Goal: Transaction & Acquisition: Download file/media

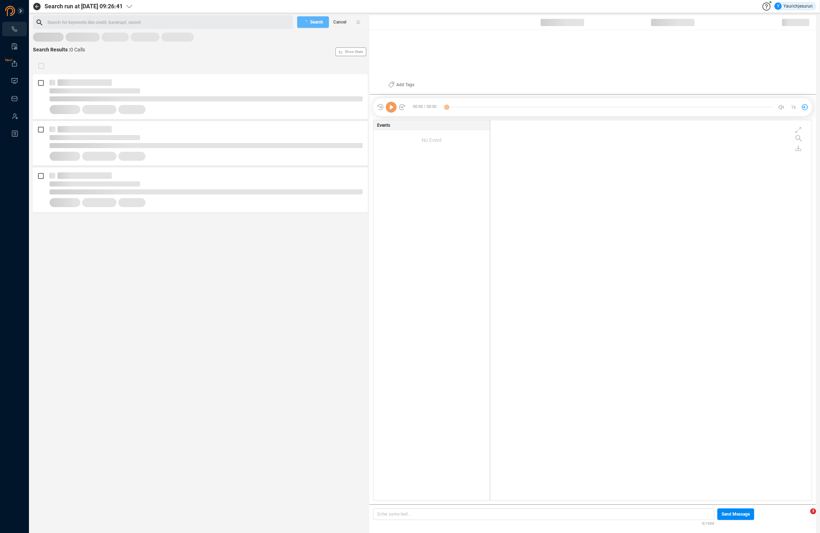
scroll to position [378, 318]
click at [48, 41] on span "Last 7 days" at bounding box center [49, 40] width 22 height 9
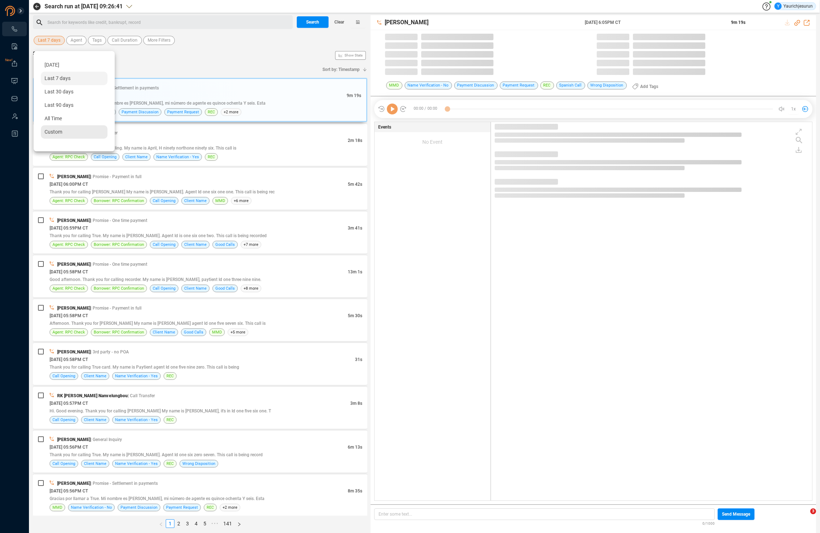
click at [56, 131] on span "Custom" at bounding box center [54, 132] width 18 height 6
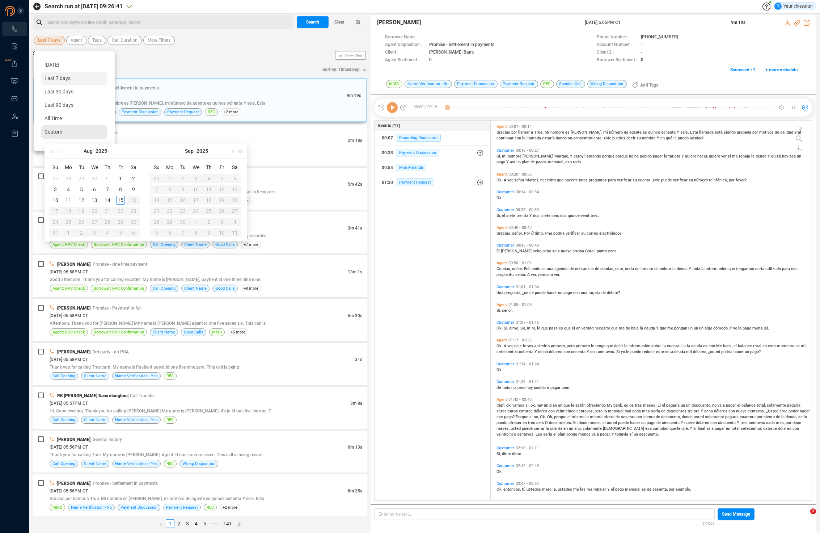
scroll to position [378, 317]
type input "2025-08-08"
click at [120, 190] on div "8" at bounding box center [120, 189] width 9 height 9
type input "2025-08-15"
click at [122, 202] on div "15" at bounding box center [120, 200] width 9 height 9
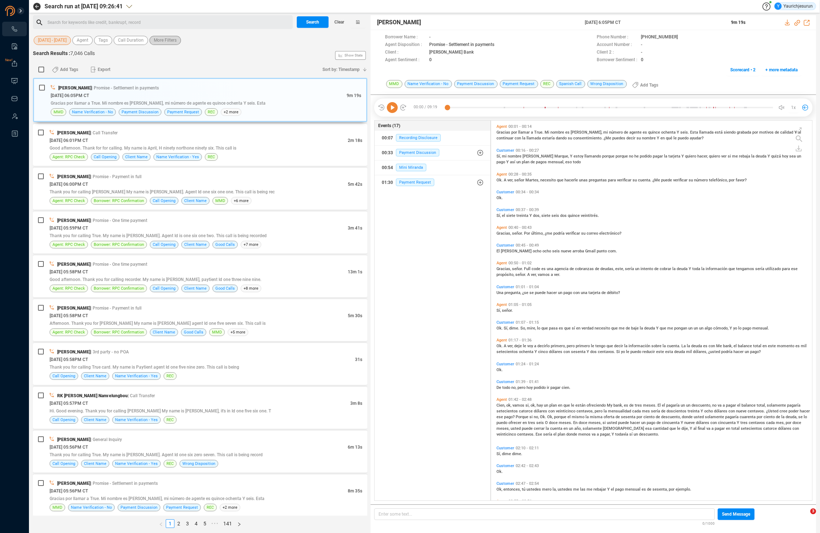
click at [179, 40] on button "More Filters" at bounding box center [164, 40] width 31 height 9
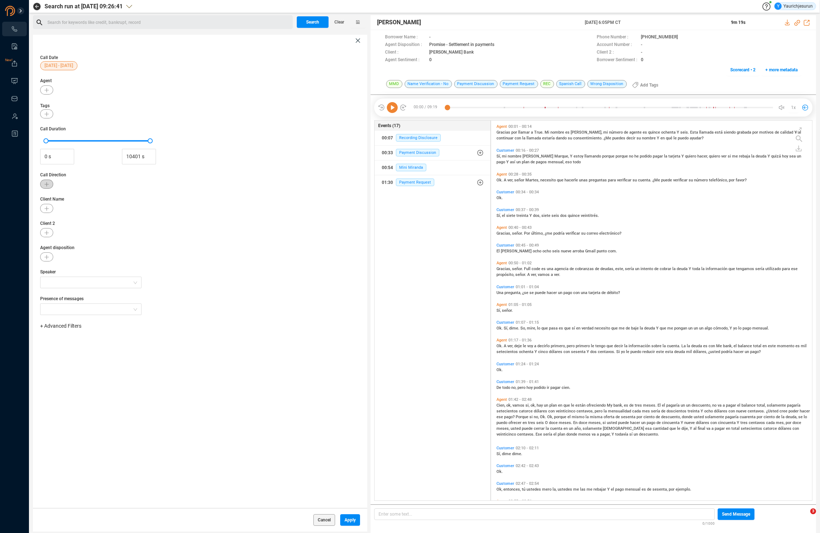
click at [44, 181] on button "button" at bounding box center [46, 183] width 13 height 9
click at [52, 243] on input "Inbound" at bounding box center [53, 245] width 6 height 6
checkbox input "true"
click at [112, 323] on button "Apply" at bounding box center [126, 322] width 51 height 12
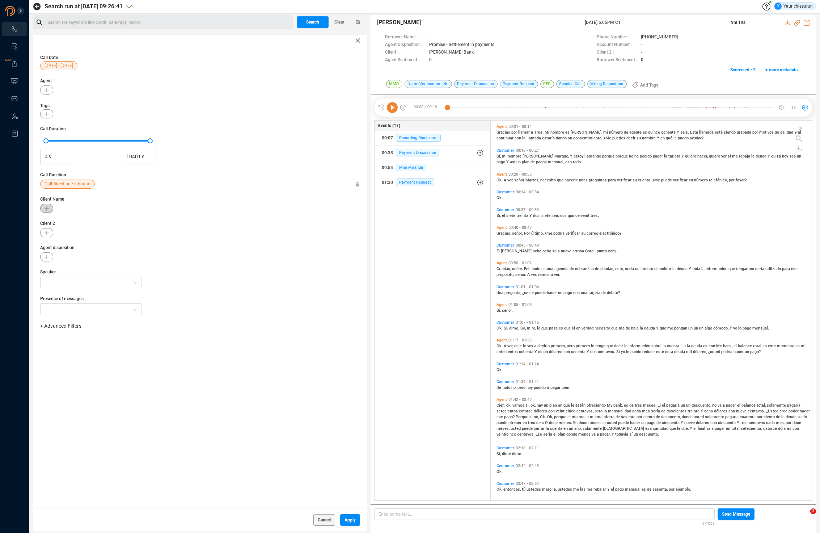
click at [46, 208] on icon "button" at bounding box center [47, 208] width 4 height 4
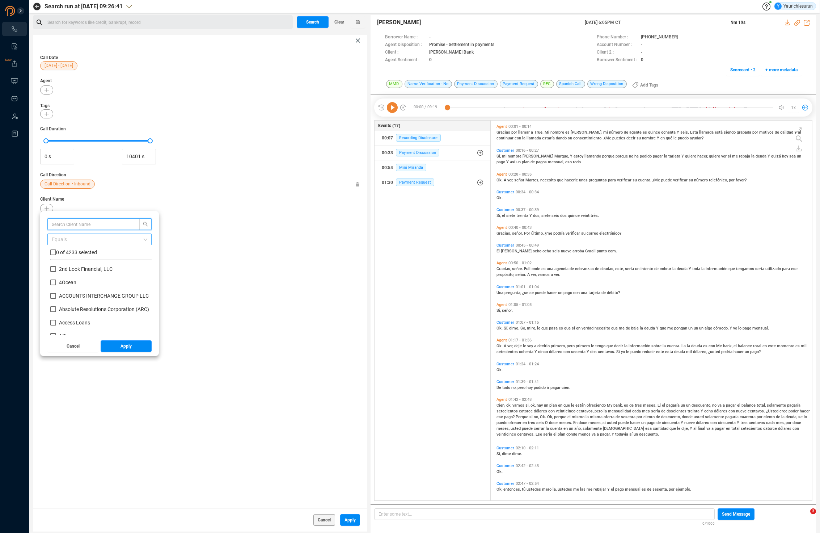
click at [56, 238] on span "Equals" at bounding box center [100, 239] width 96 height 11
click at [60, 266] on div "Not Equals" at bounding box center [100, 265] width 96 height 8
click at [67, 223] on input "text" at bounding box center [90, 224] width 77 height 8
type input "AFFIRM"
click at [53, 253] on input "checkbox" at bounding box center [53, 252] width 6 height 6
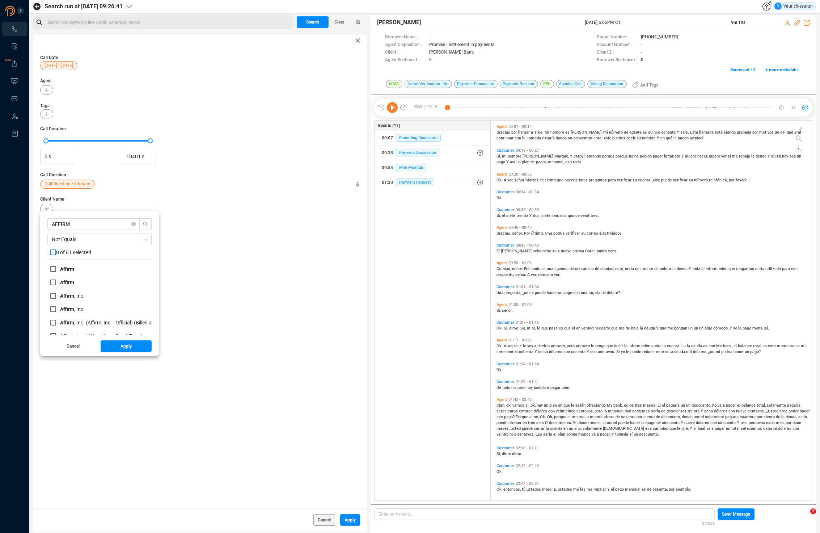
checkbox input "true"
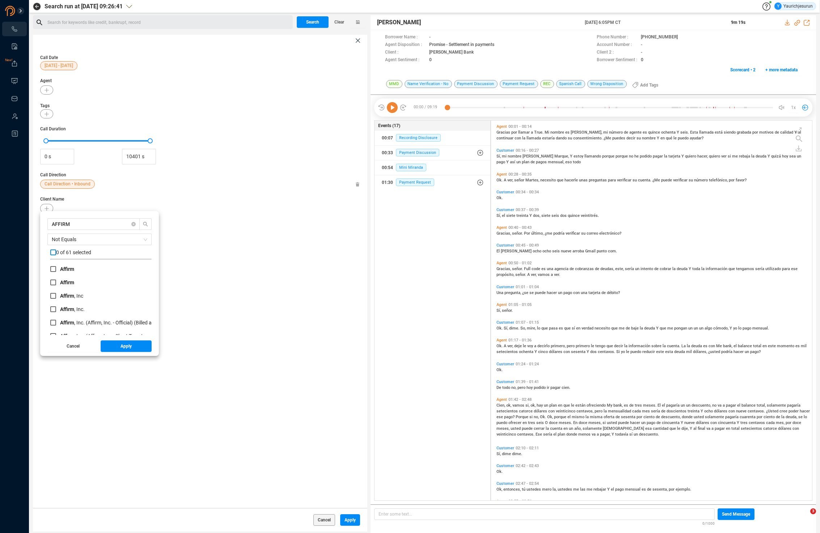
checkbox input "true"
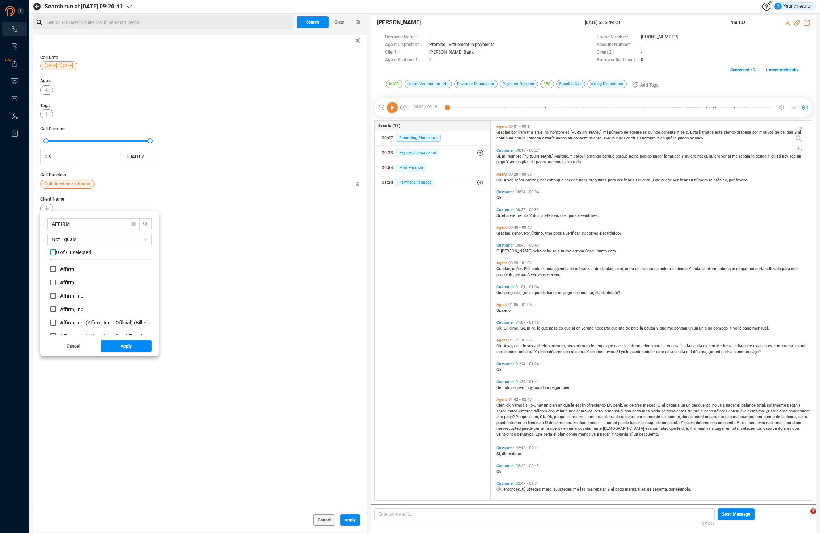
checkbox input "true"
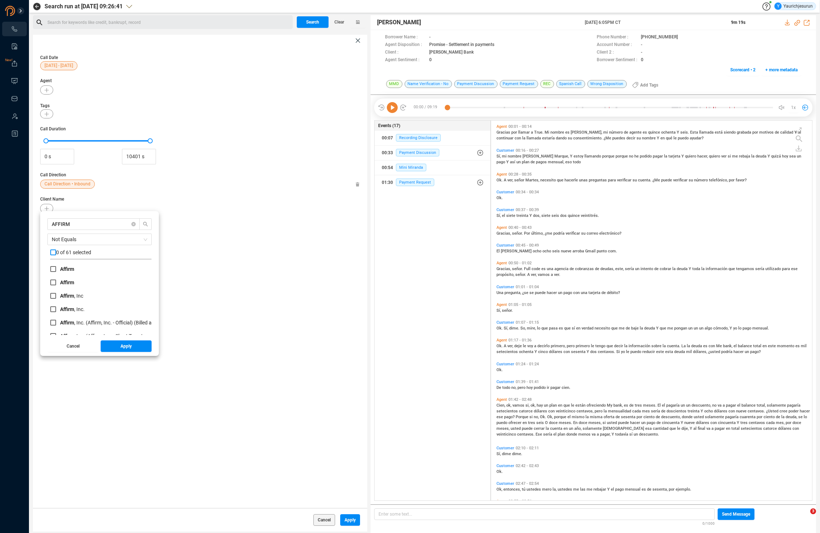
checkbox input "true"
click at [128, 347] on span "Apply" at bounding box center [125, 346] width 11 height 12
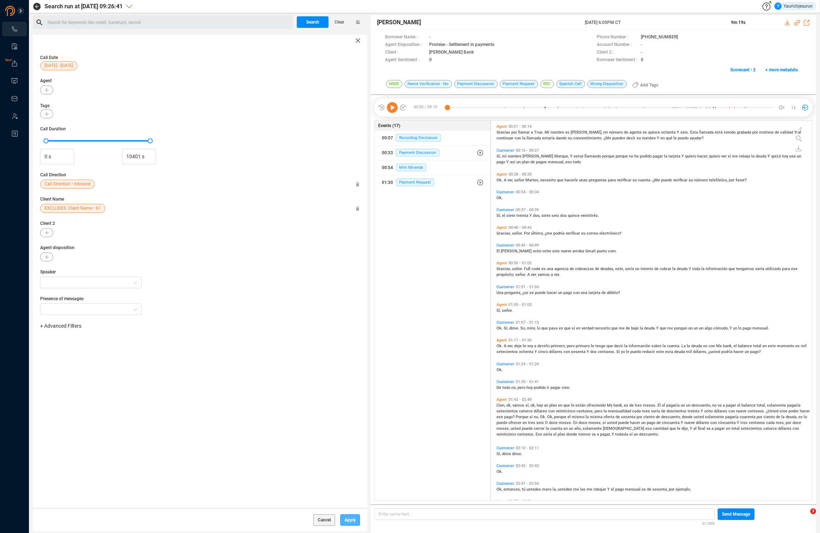
click at [352, 520] on span "Apply" at bounding box center [349, 520] width 11 height 12
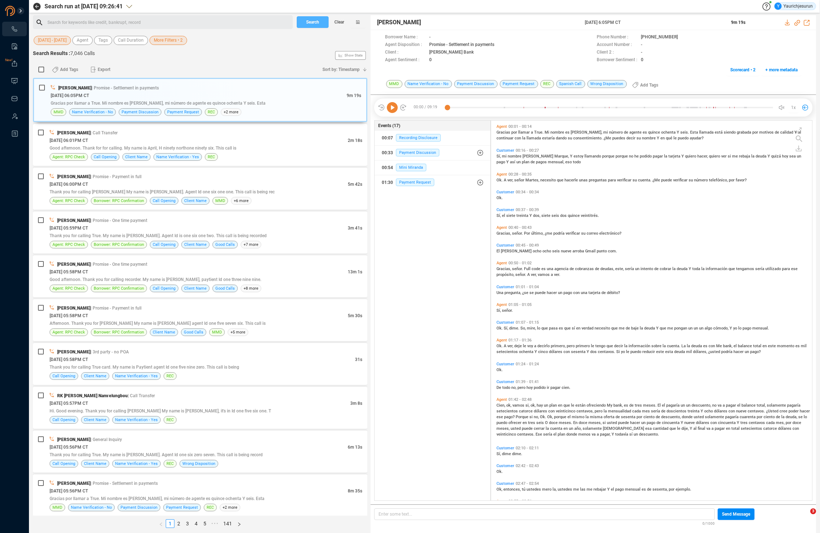
click at [313, 25] on span "Search" at bounding box center [312, 22] width 13 height 12
click at [39, 68] on input "checkbox" at bounding box center [41, 70] width 6 height 6
checkbox input "true"
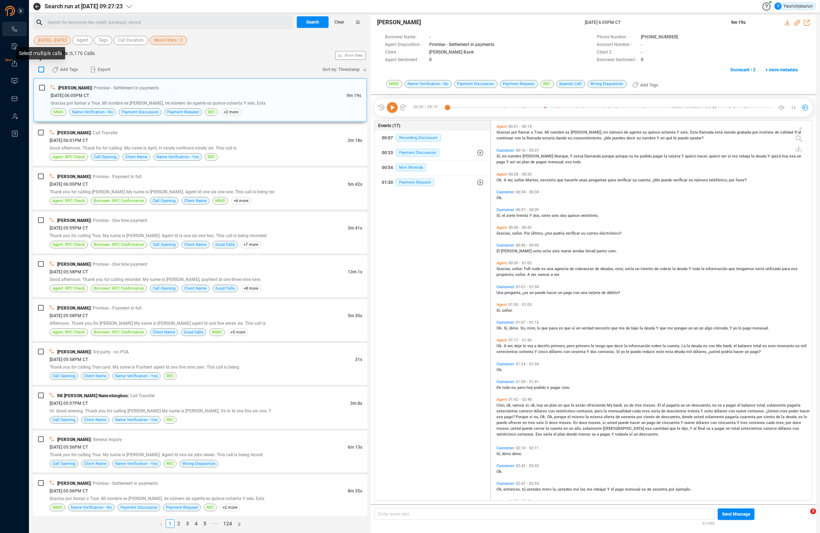
checkbox input "true"
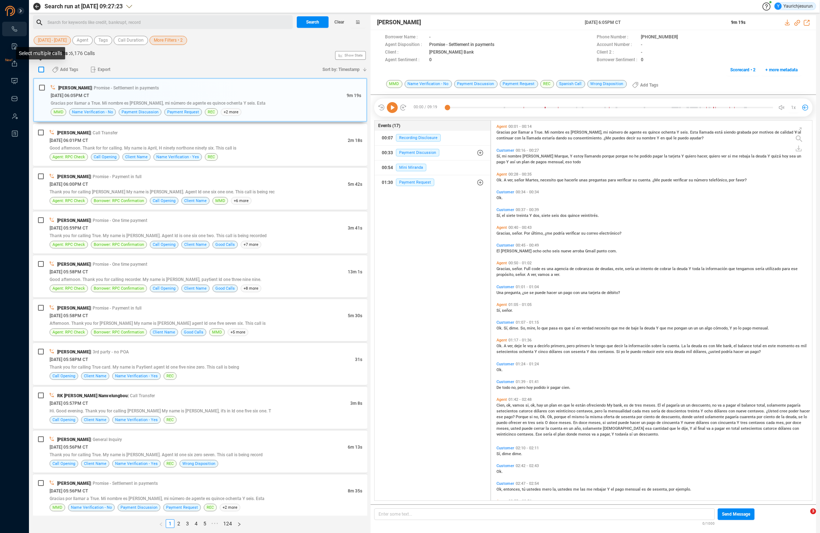
checkbox input "true"
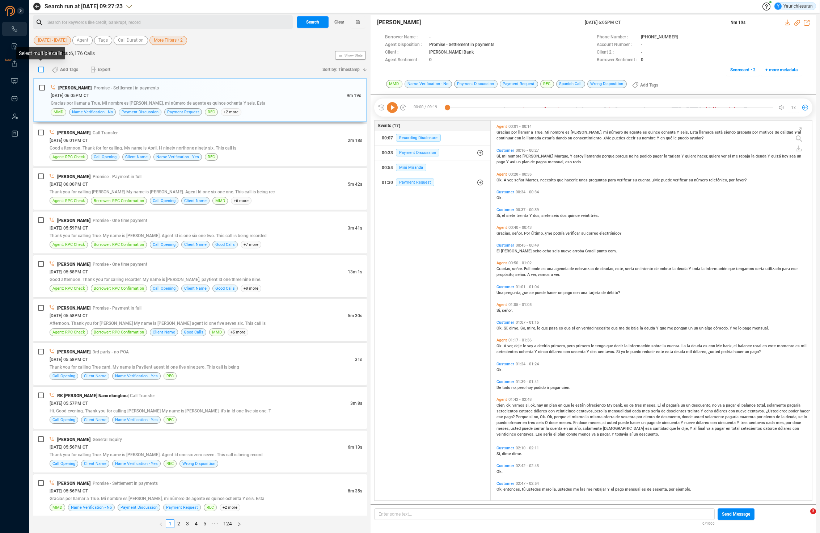
checkbox input "true"
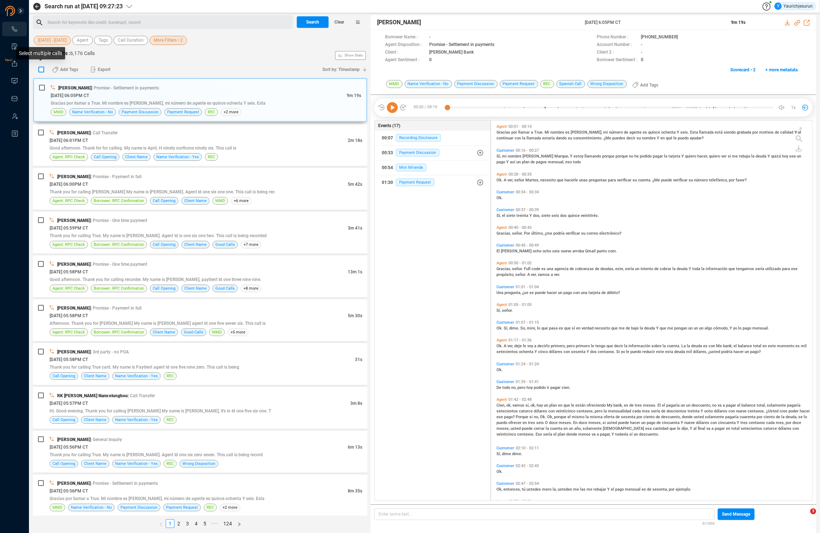
checkbox input "true"
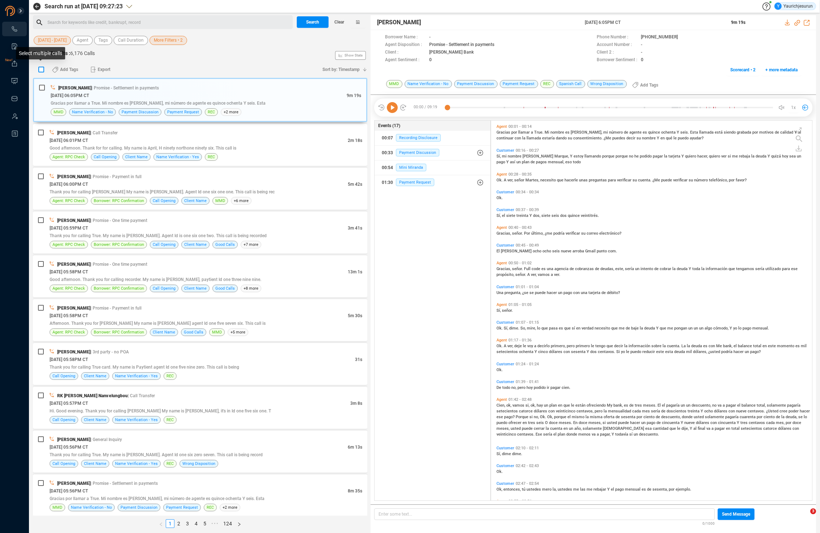
checkbox input "true"
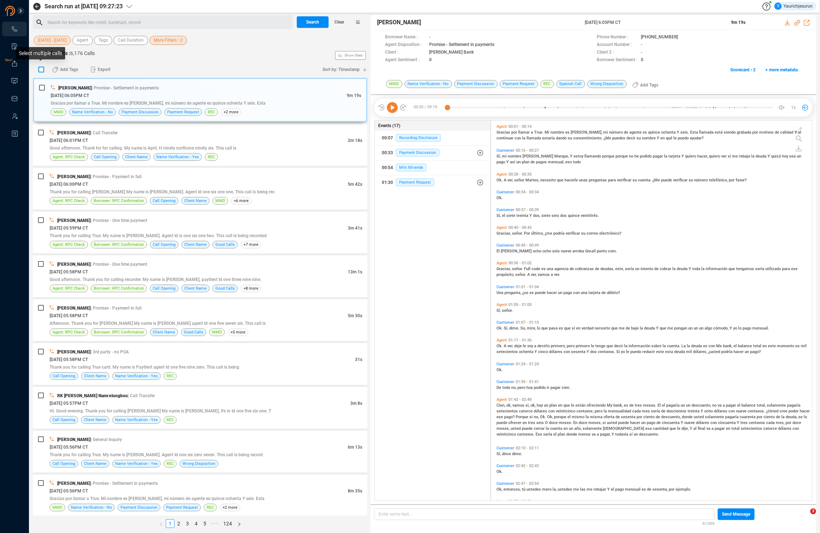
checkbox input "true"
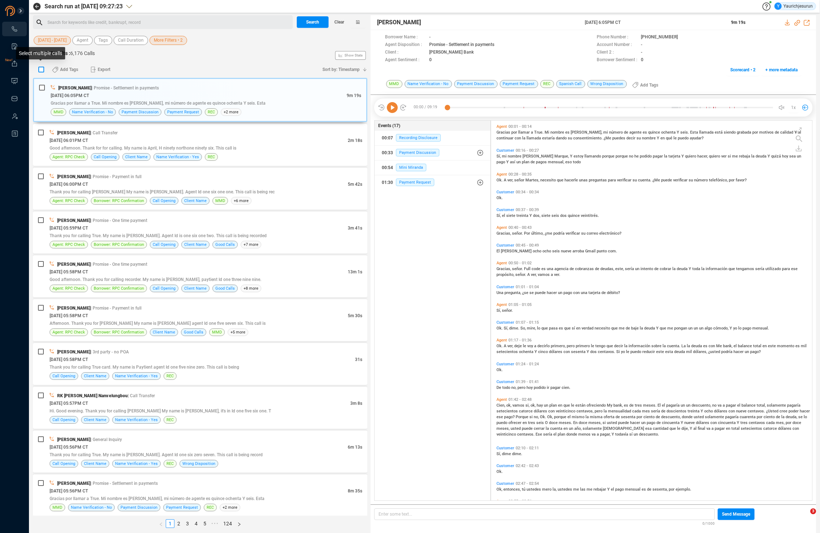
checkbox input "true"
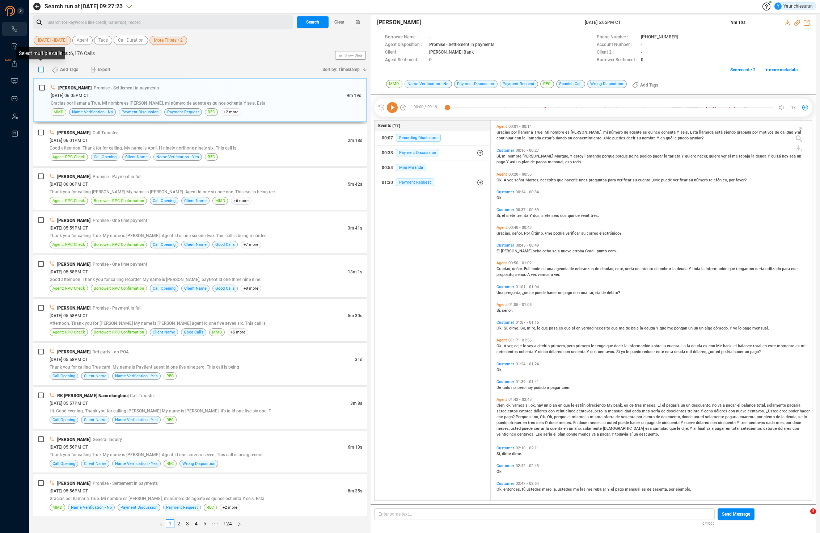
checkbox input "true"
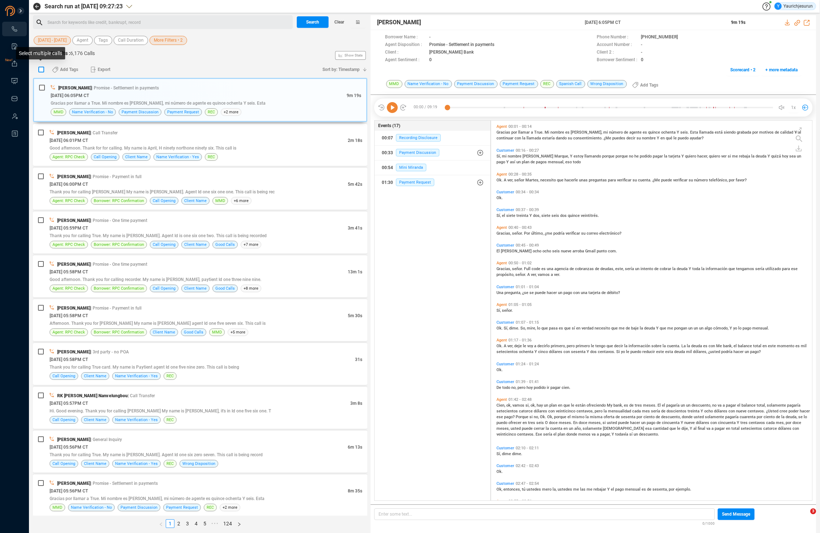
checkbox input "true"
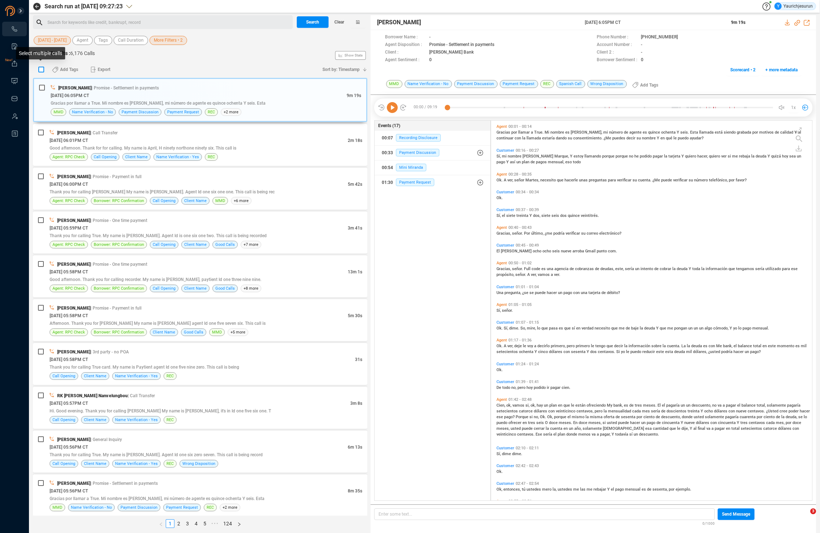
checkbox input "true"
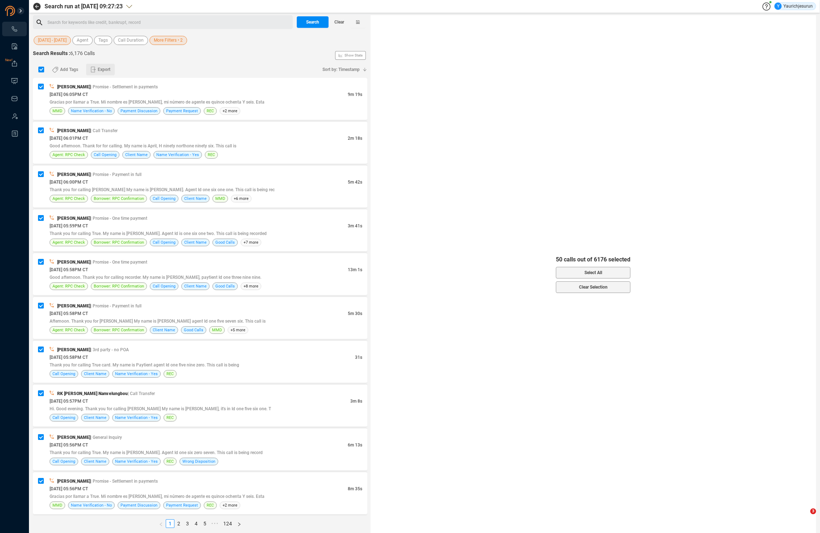
click at [108, 71] on span "Export" at bounding box center [104, 70] width 13 height 12
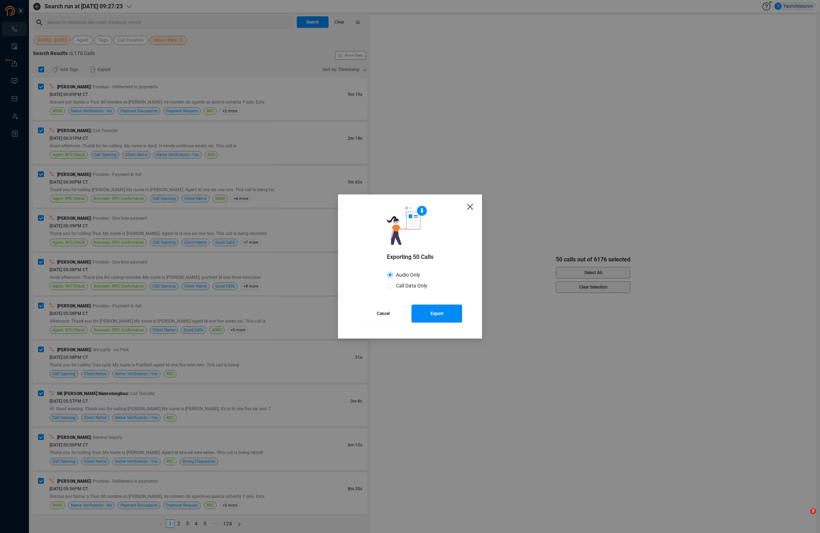
click at [396, 308] on button "Cancel" at bounding box center [383, 313] width 51 height 18
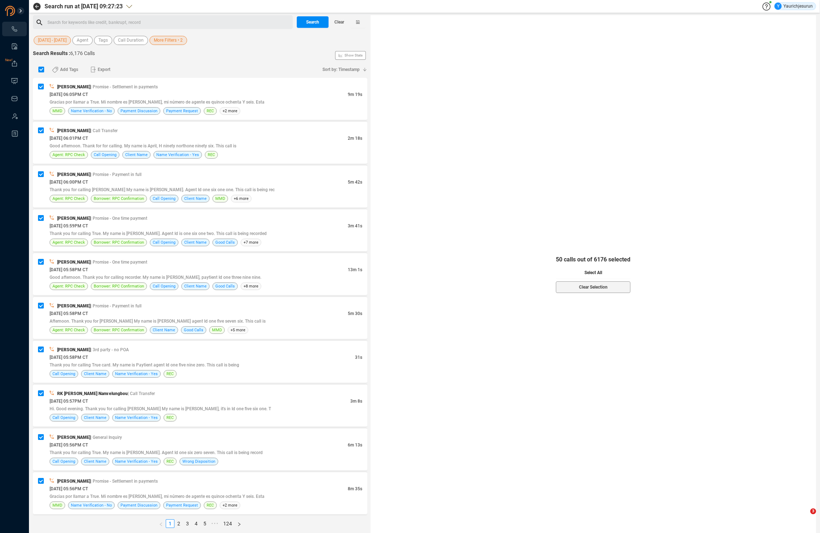
click at [571, 276] on button "Select All" at bounding box center [593, 273] width 75 height 12
click at [104, 71] on span "Export" at bounding box center [104, 70] width 13 height 12
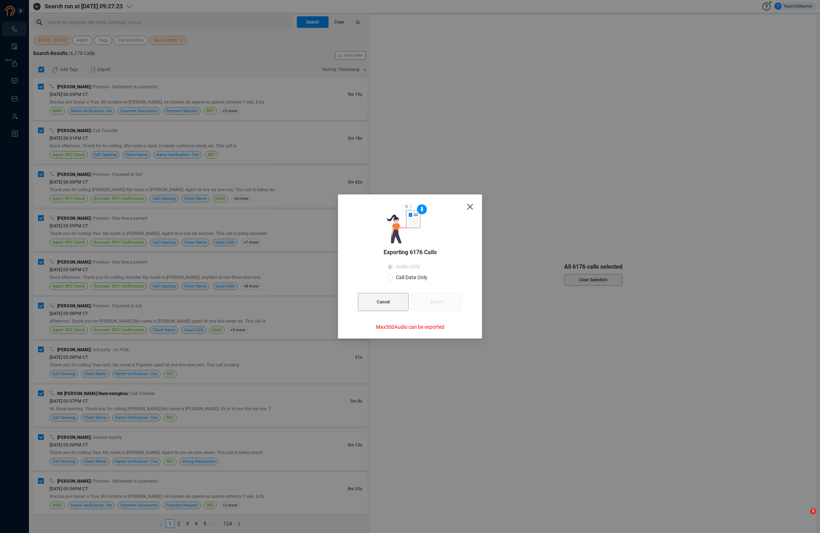
click at [401, 277] on span "Call Data Only" at bounding box center [411, 277] width 37 height 6
click at [393, 277] on input "Call Data Only" at bounding box center [390, 278] width 6 height 6
radio input "true"
radio input "false"
click at [433, 304] on span "Export" at bounding box center [437, 302] width 13 height 18
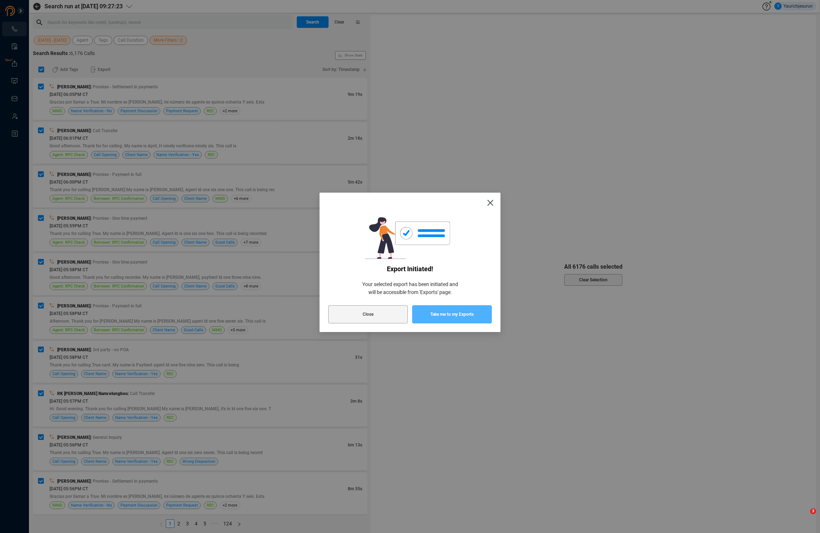
click at [424, 313] on button "Take me to my Exports" at bounding box center [452, 314] width 80 height 18
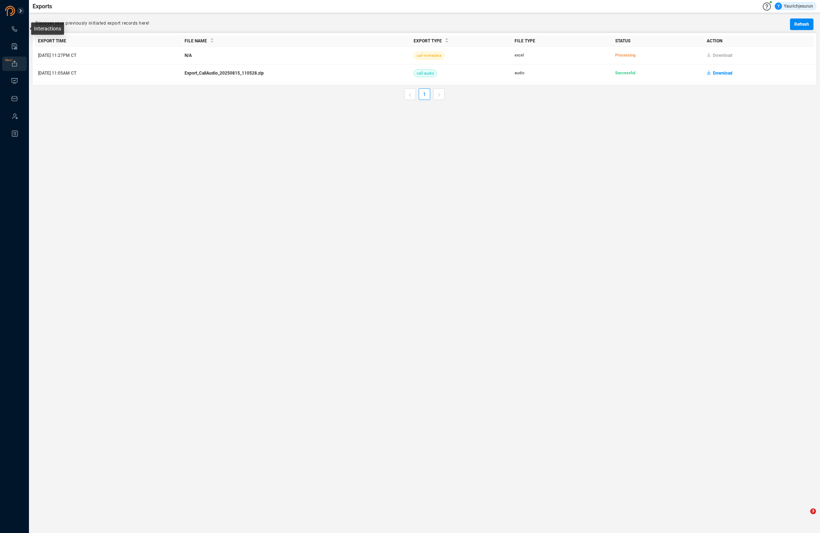
click at [15, 29] on icon at bounding box center [14, 28] width 5 height 5
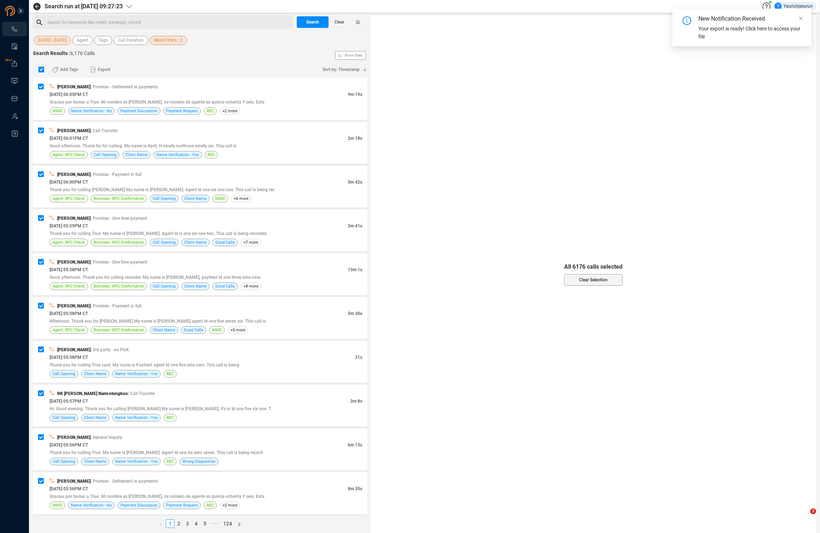
click at [160, 39] on span "More Filters • 2" at bounding box center [168, 40] width 29 height 9
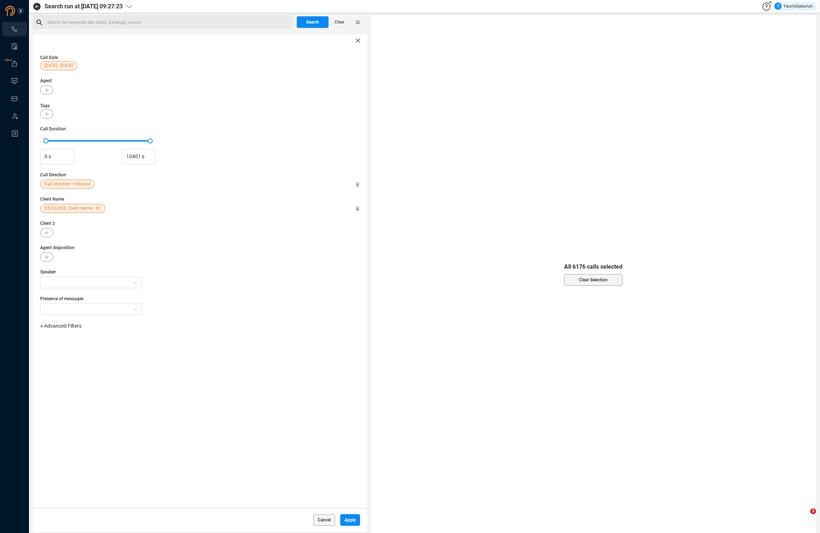
click at [68, 211] on span "EXCLUDES: Client Name • 61" at bounding box center [73, 208] width 56 height 9
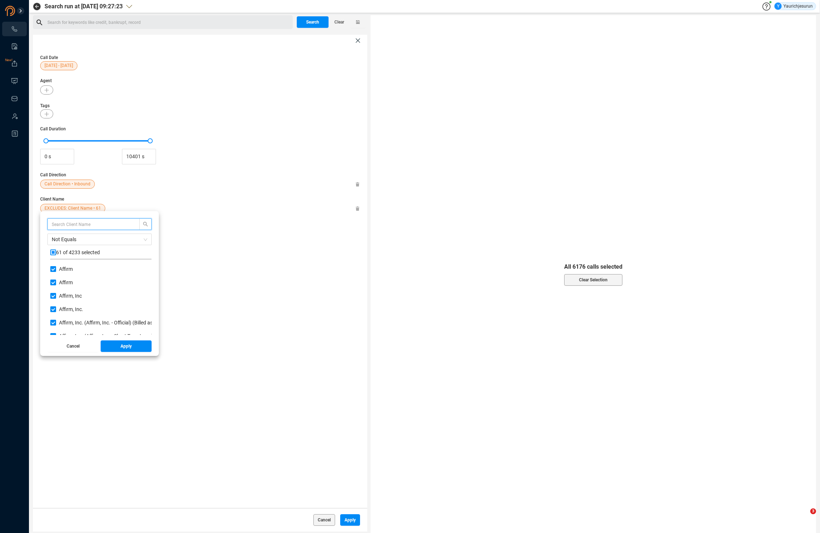
scroll to position [68, 98]
click at [88, 237] on span "Not Equals" at bounding box center [100, 239] width 96 height 11
click at [77, 253] on div "Equals" at bounding box center [100, 254] width 96 height 8
click at [126, 346] on span "Apply" at bounding box center [125, 346] width 11 height 12
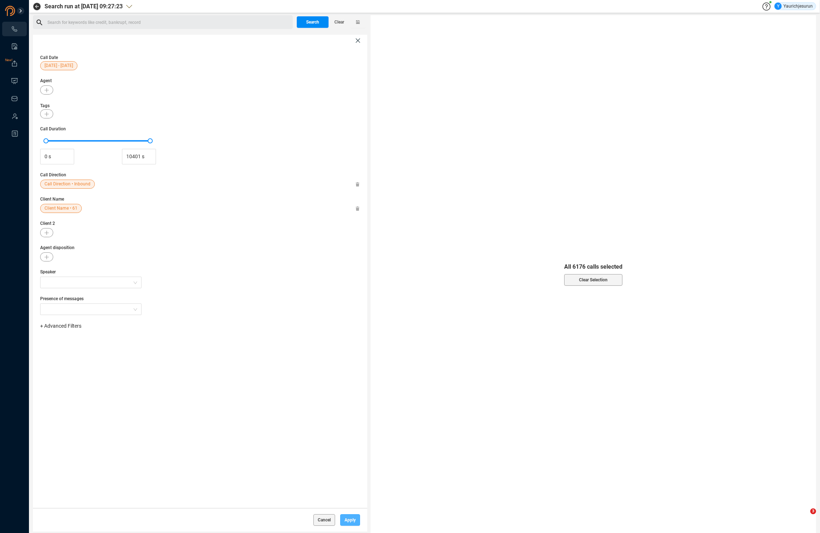
click at [355, 516] on span "Apply" at bounding box center [349, 520] width 11 height 12
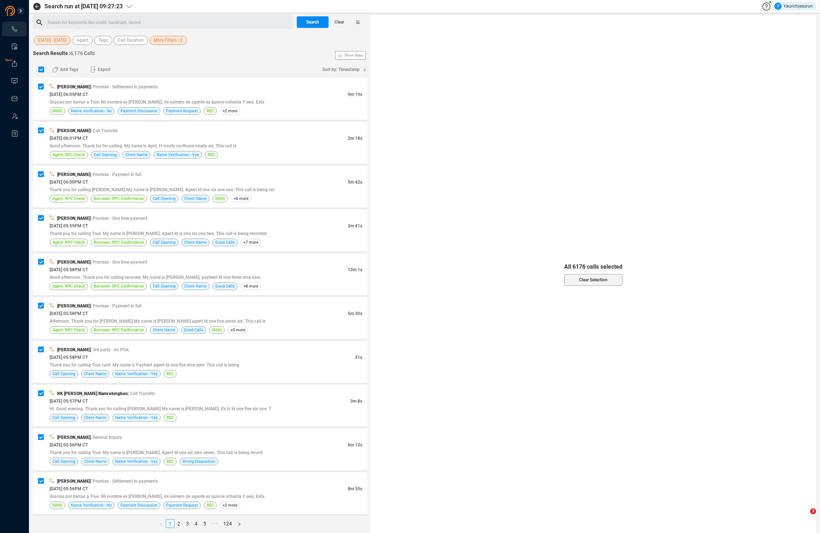
click at [314, 28] on div "Search Clear" at bounding box center [331, 22] width 72 height 14
click at [313, 22] on span "Search" at bounding box center [312, 22] width 13 height 12
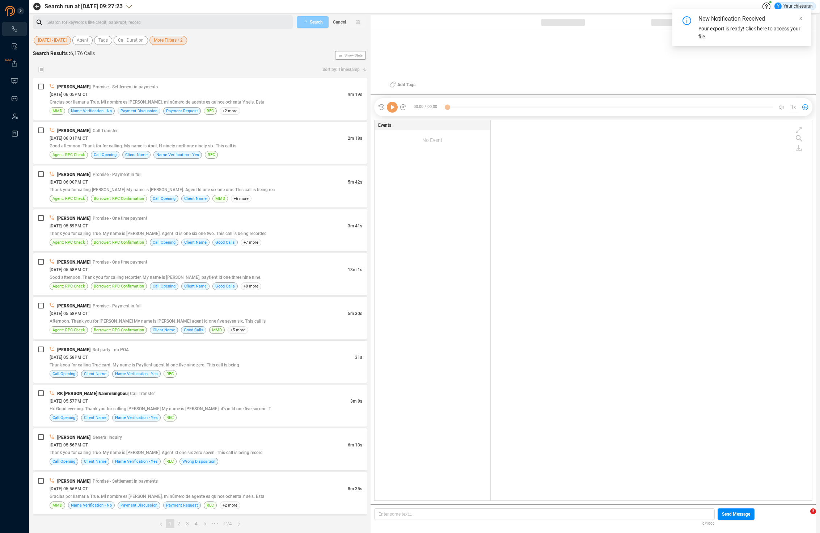
scroll to position [378, 317]
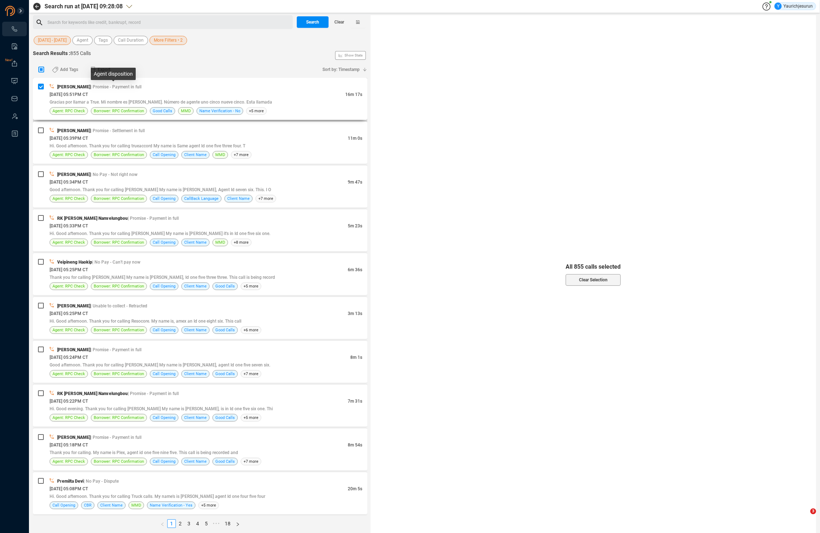
click at [94, 87] on span "| Promise - Payment in full" at bounding box center [115, 86] width 51 height 5
checkbox input "false"
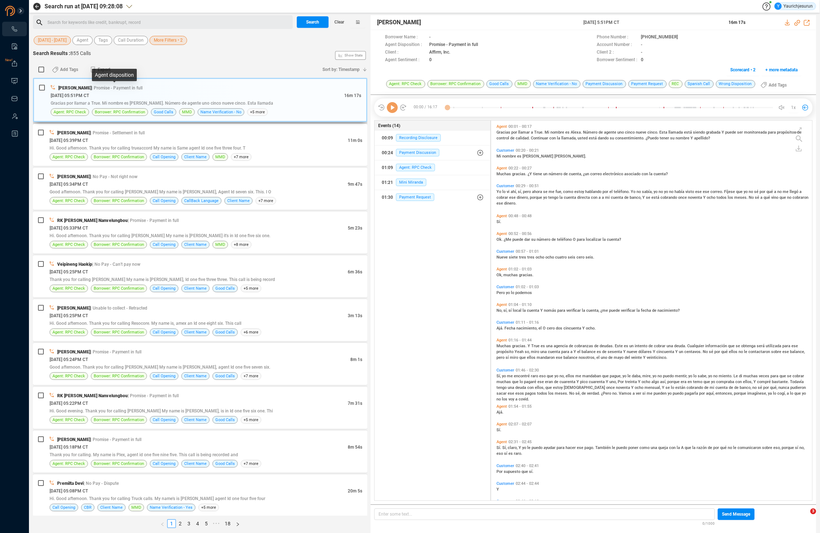
scroll to position [378, 317]
click at [41, 69] on input "checkbox" at bounding box center [41, 70] width 6 height 6
checkbox input "true"
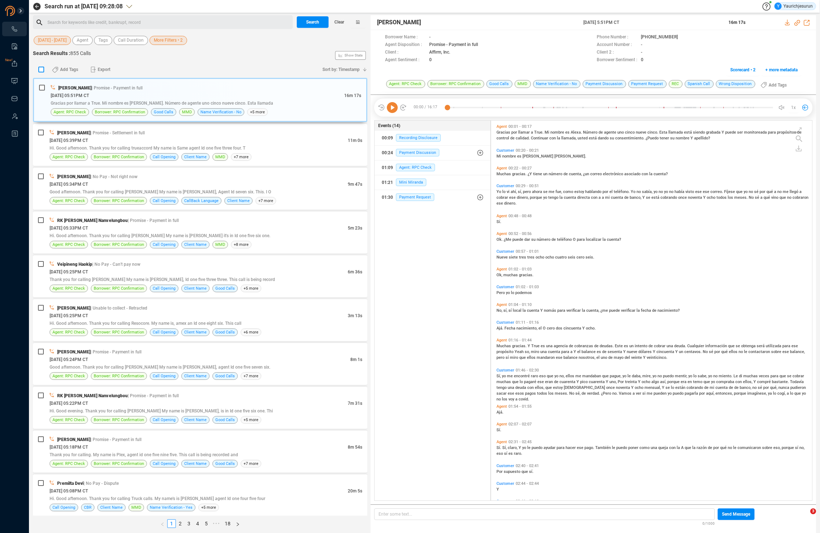
checkbox input "true"
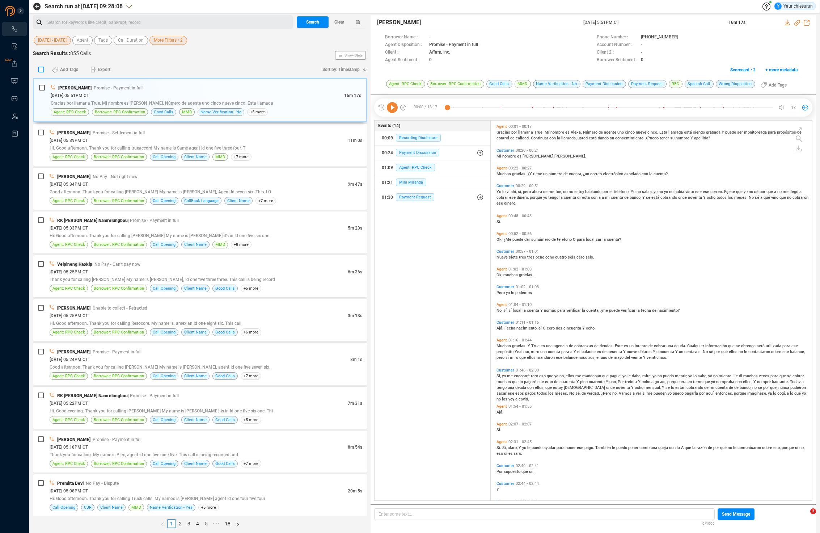
checkbox input "true"
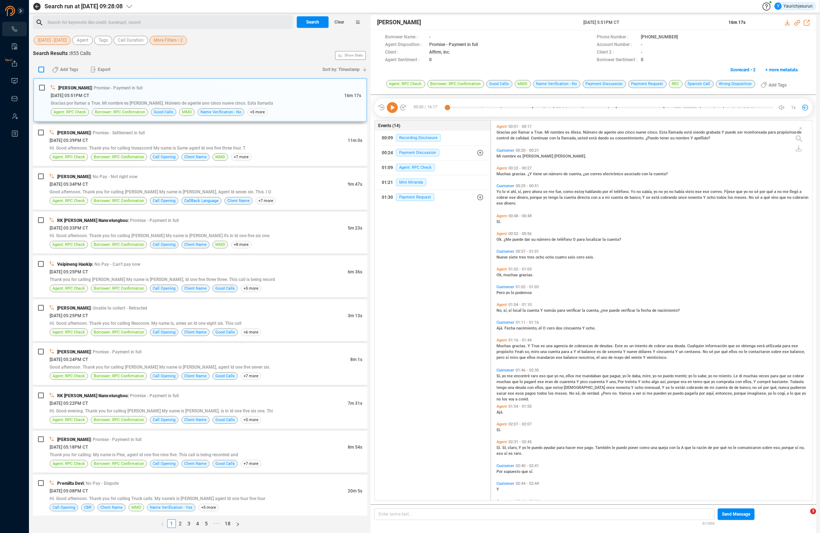
checkbox input "true"
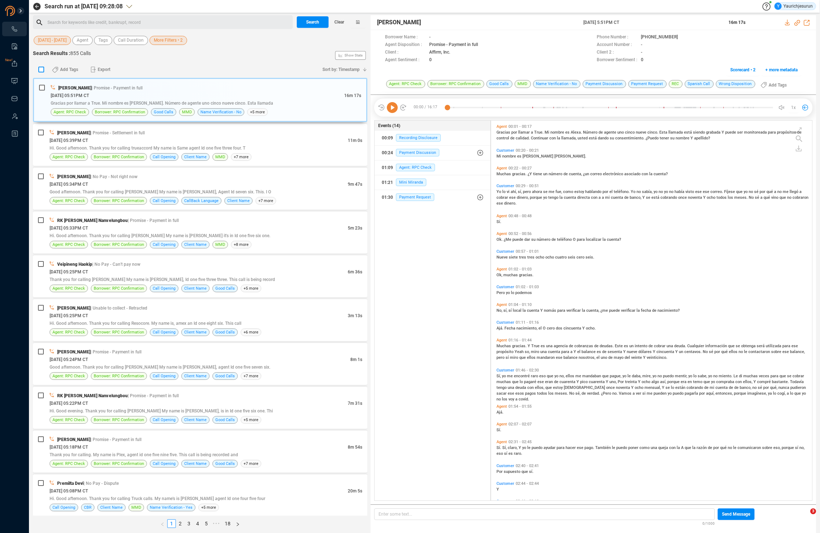
checkbox input "true"
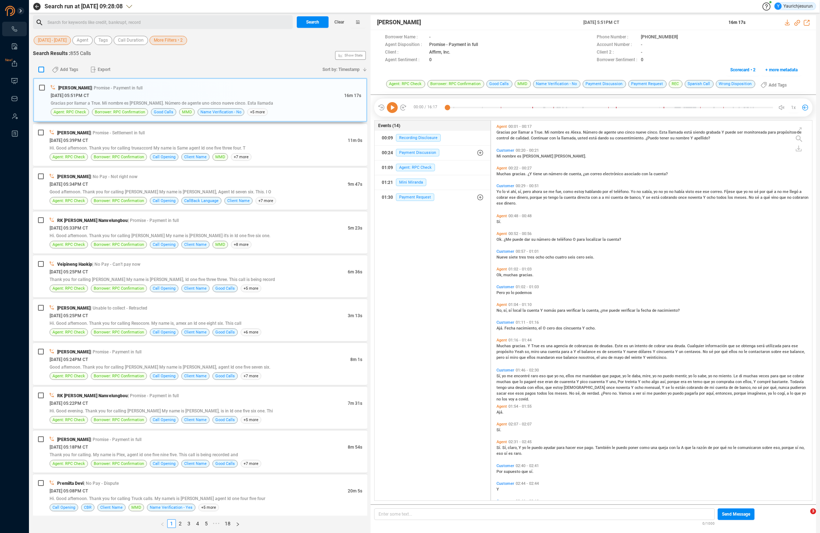
checkbox input "true"
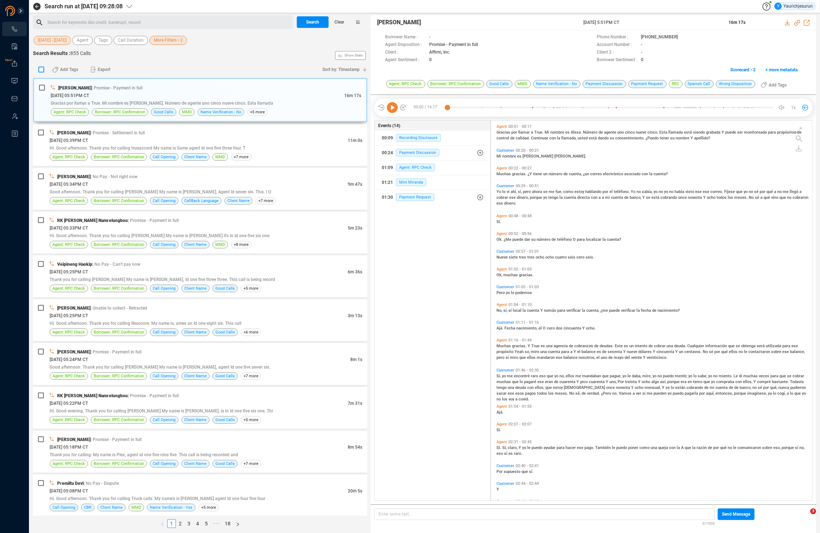
checkbox input "true"
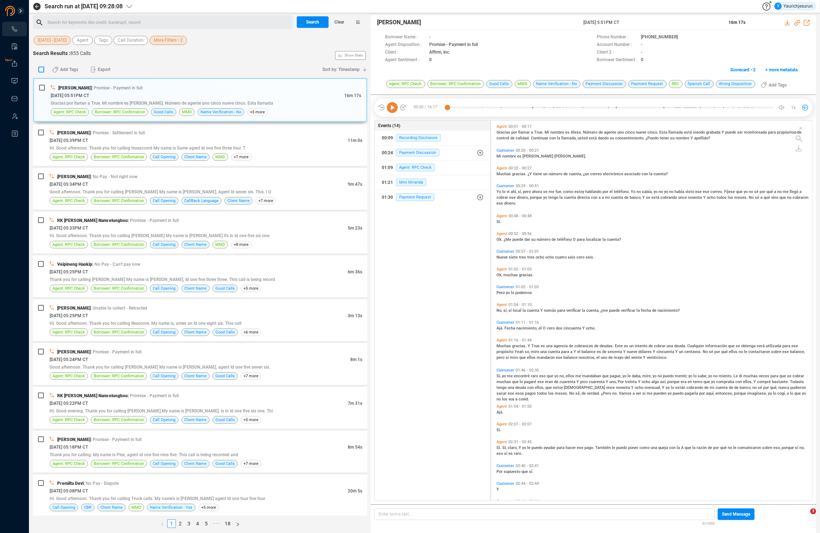
checkbox input "true"
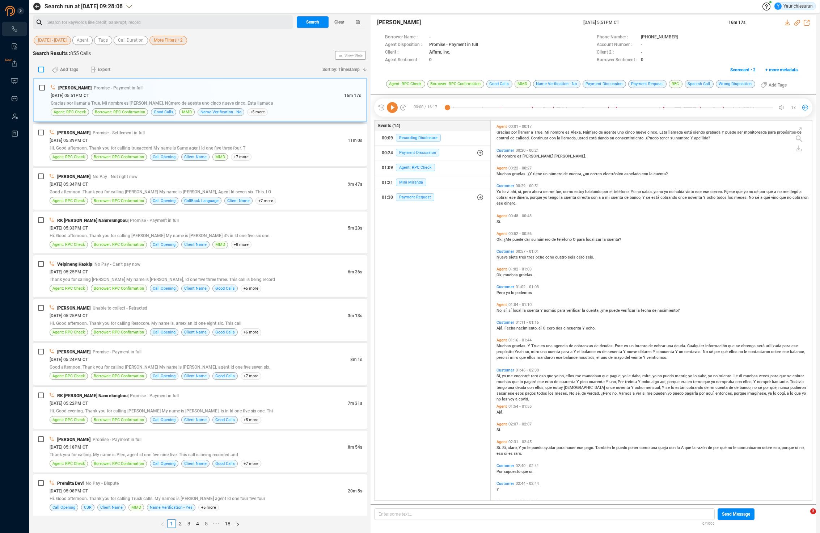
checkbox input "true"
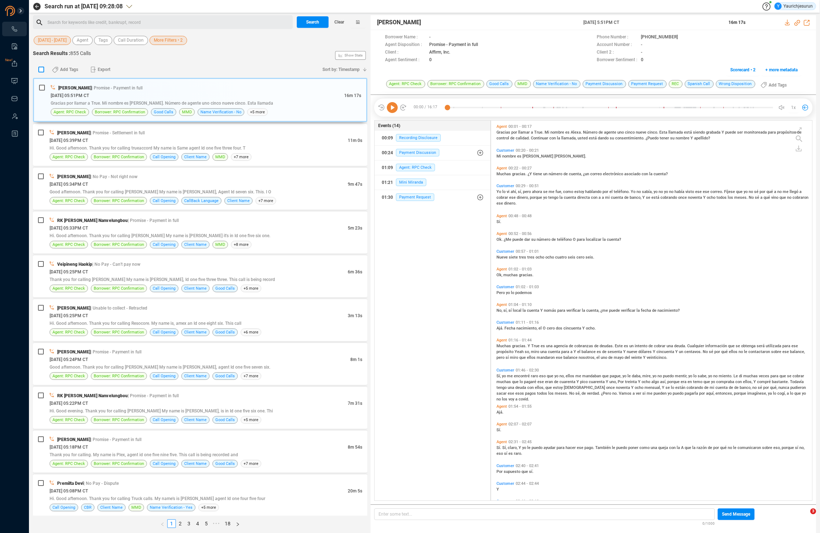
checkbox input "true"
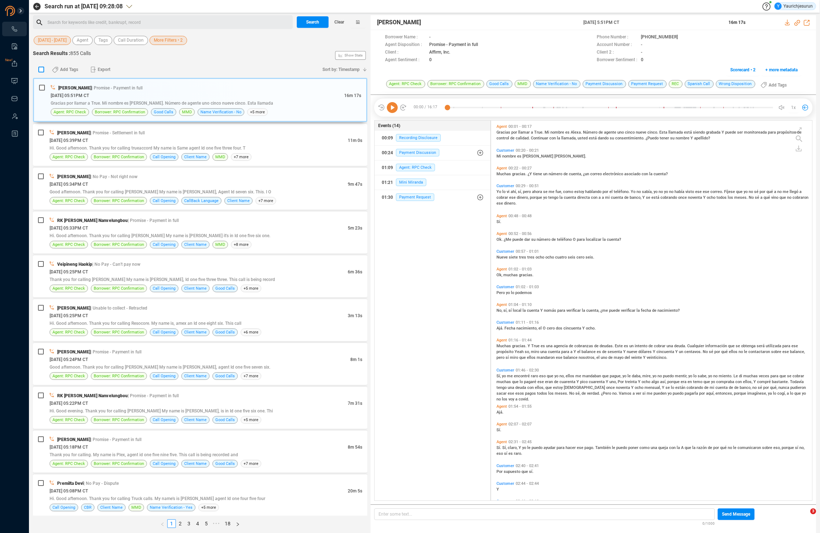
checkbox input "true"
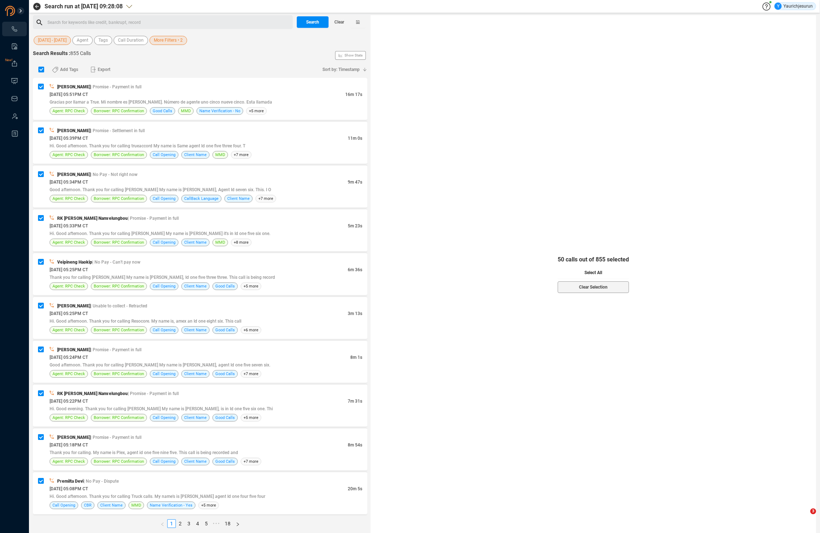
click at [611, 272] on button "Select All" at bounding box center [593, 273] width 71 height 12
click at [105, 67] on span "Export" at bounding box center [104, 70] width 13 height 12
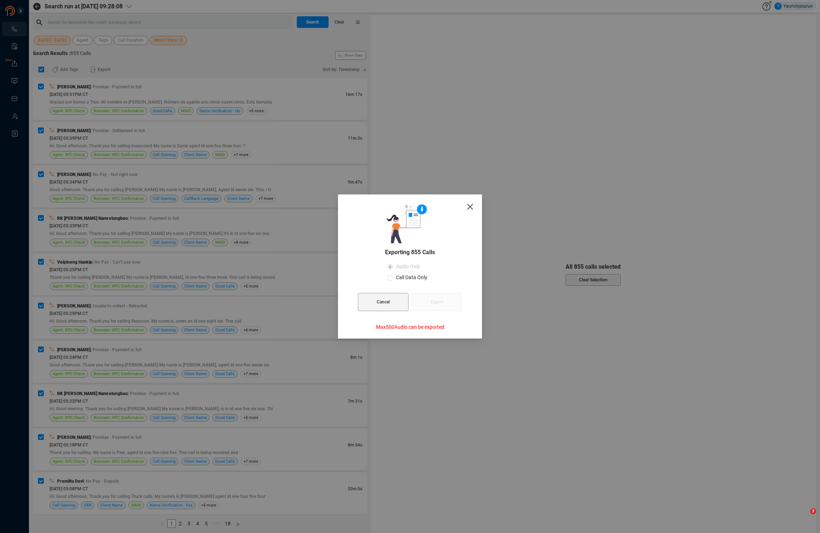
click at [400, 276] on span "Call Data Only" at bounding box center [411, 277] width 37 height 6
click at [393, 276] on input "Call Data Only" at bounding box center [390, 278] width 6 height 6
radio input "true"
radio input "false"
click at [436, 304] on span "Export" at bounding box center [437, 302] width 13 height 18
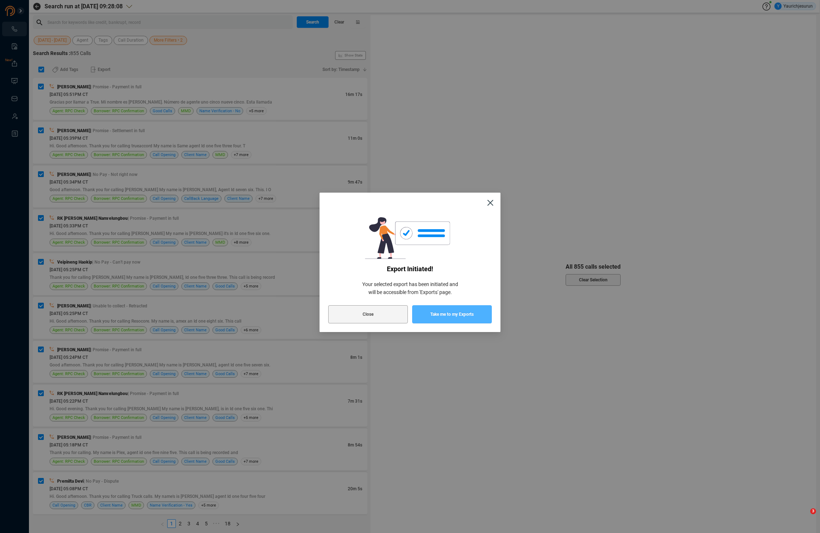
click at [435, 310] on span "Take me to my Exports" at bounding box center [451, 314] width 43 height 18
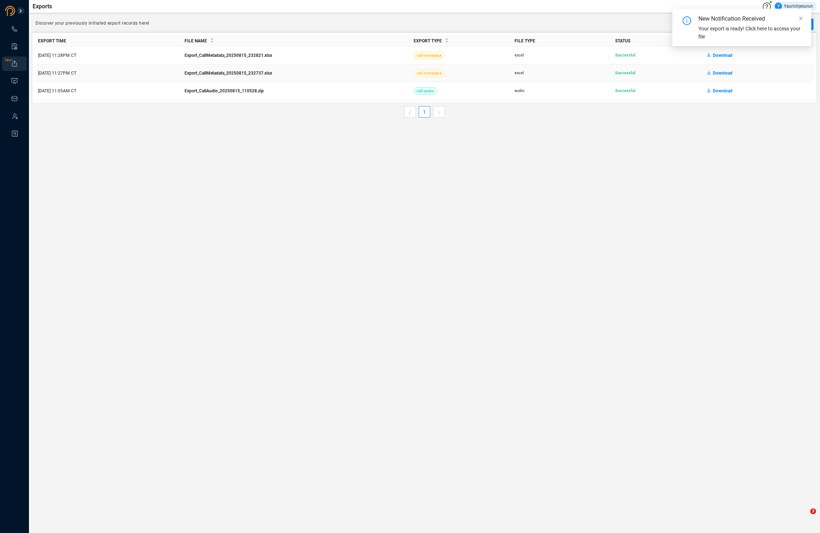
click at [720, 74] on span "Download" at bounding box center [723, 73] width 20 height 12
drag, startPoint x: 769, startPoint y: 117, endPoint x: 767, endPoint y: 109, distance: 7.3
click at [769, 117] on ul "1" at bounding box center [425, 112] width 784 height 12
click at [720, 55] on span "Download" at bounding box center [723, 56] width 20 height 12
click at [447, 163] on main "Exports Y Yaurichjesurun Discover your previously initiated export records here…" at bounding box center [424, 266] width 791 height 533
